Goal: Navigation & Orientation: Find specific page/section

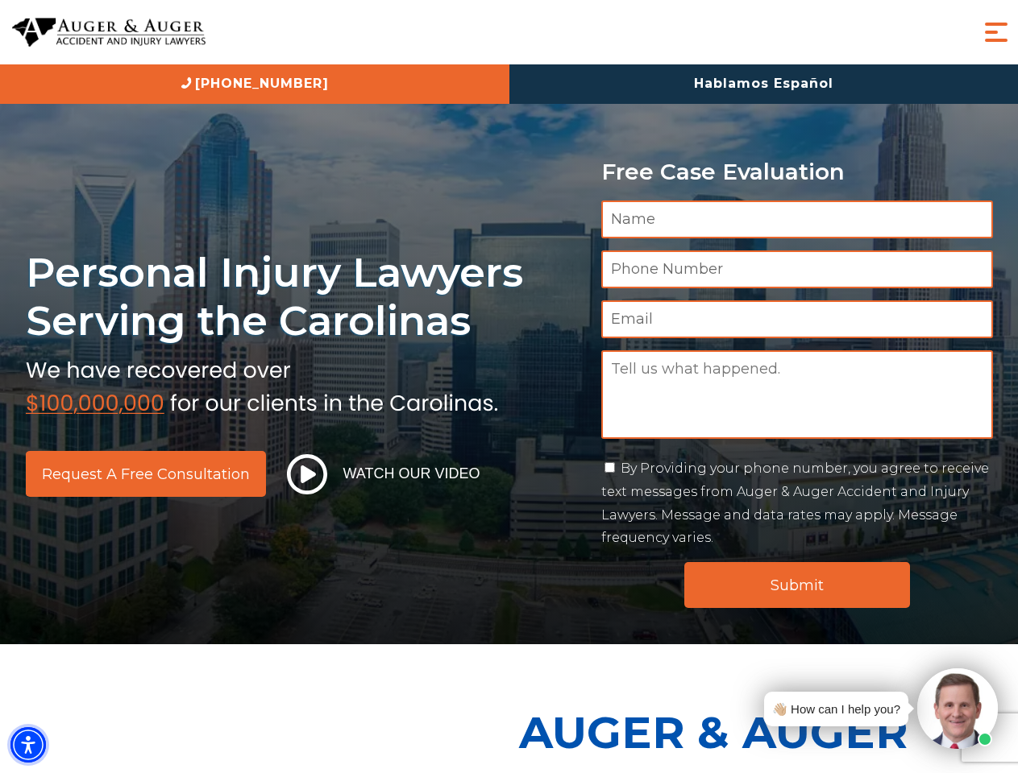
click at [28, 745] on img "Accessibility Menu" at bounding box center [27, 745] width 35 height 35
